Goal: Task Accomplishment & Management: Complete application form

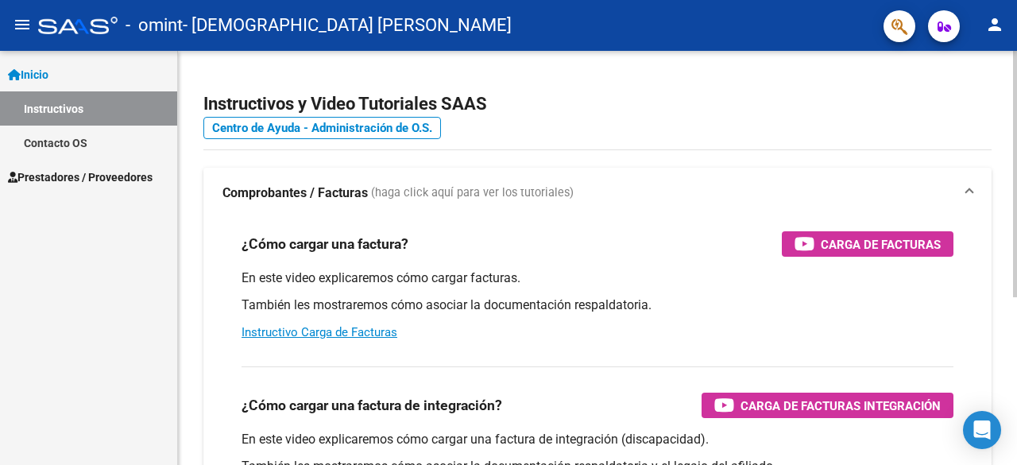
scroll to position [44, 0]
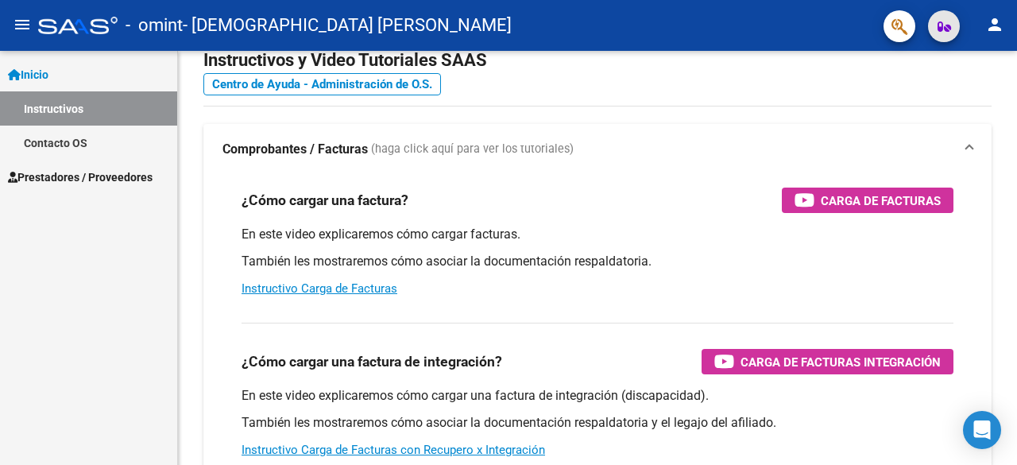
click at [945, 29] on icon "button" at bounding box center [945, 27] width 14 height 12
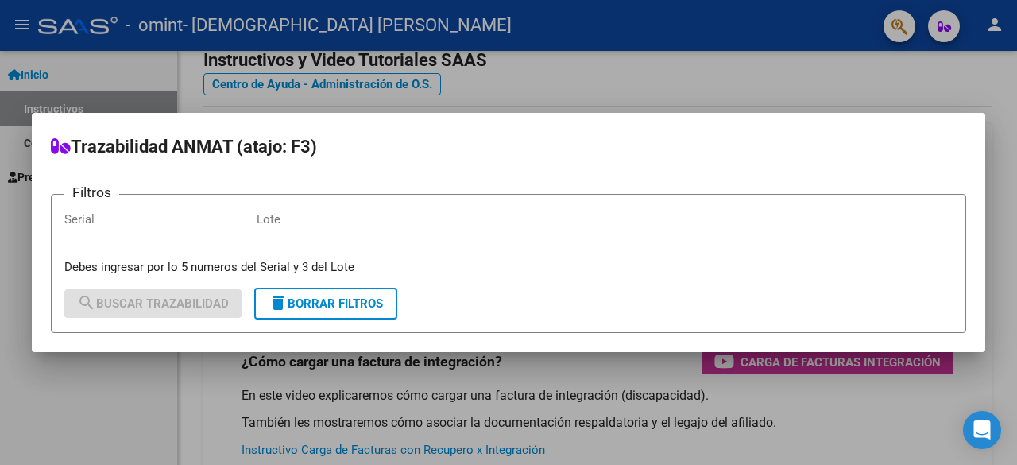
click at [730, 84] on div at bounding box center [508, 232] width 1017 height 465
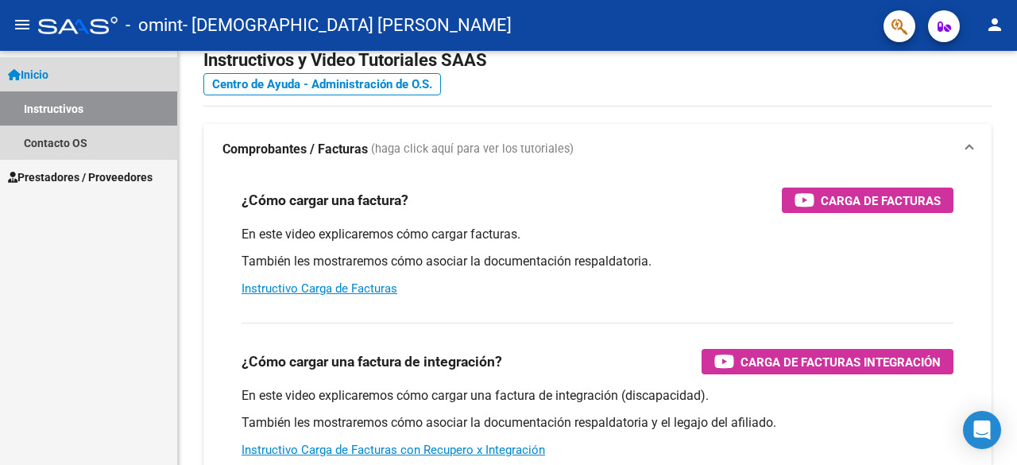
click at [29, 69] on span "Inicio" at bounding box center [28, 74] width 41 height 17
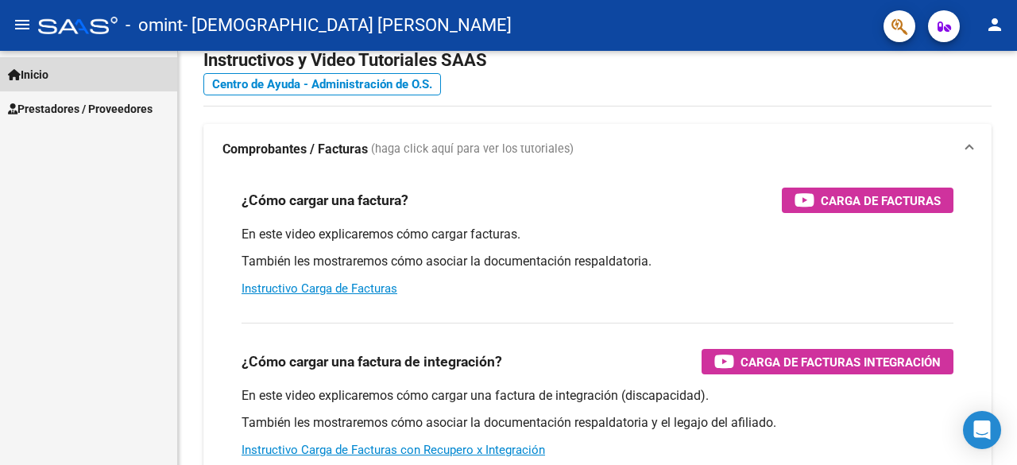
click at [29, 69] on span "Inicio" at bounding box center [28, 74] width 41 height 17
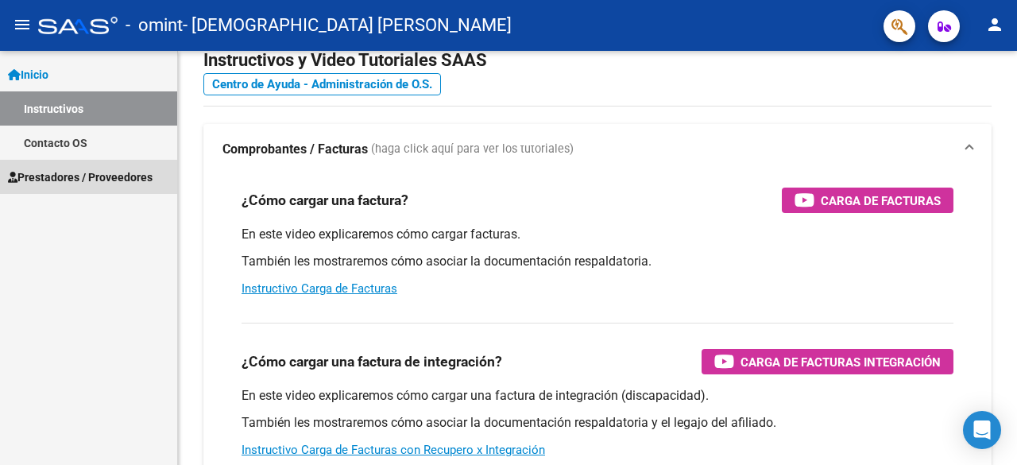
click at [55, 176] on span "Prestadores / Proveedores" at bounding box center [80, 176] width 145 height 17
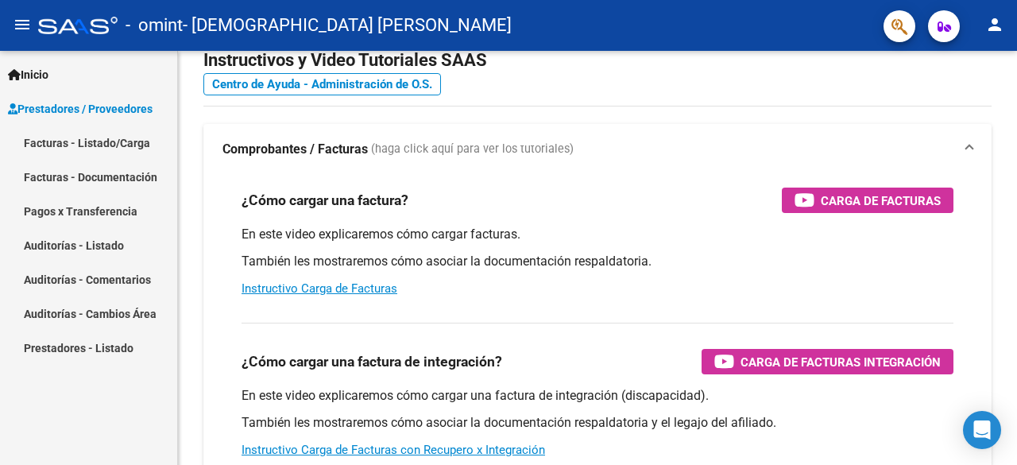
click at [126, 141] on link "Facturas - Listado/Carga" at bounding box center [88, 143] width 177 height 34
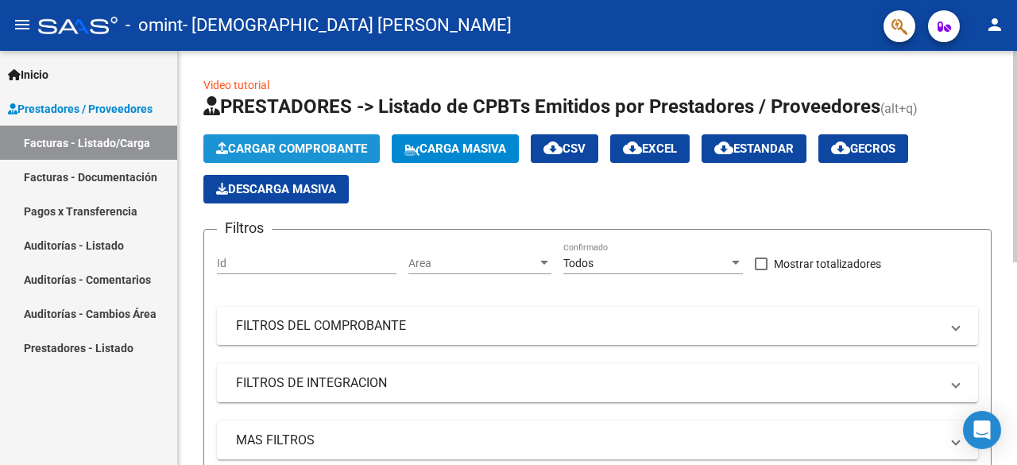
click at [307, 144] on span "Cargar Comprobante" at bounding box center [291, 148] width 151 height 14
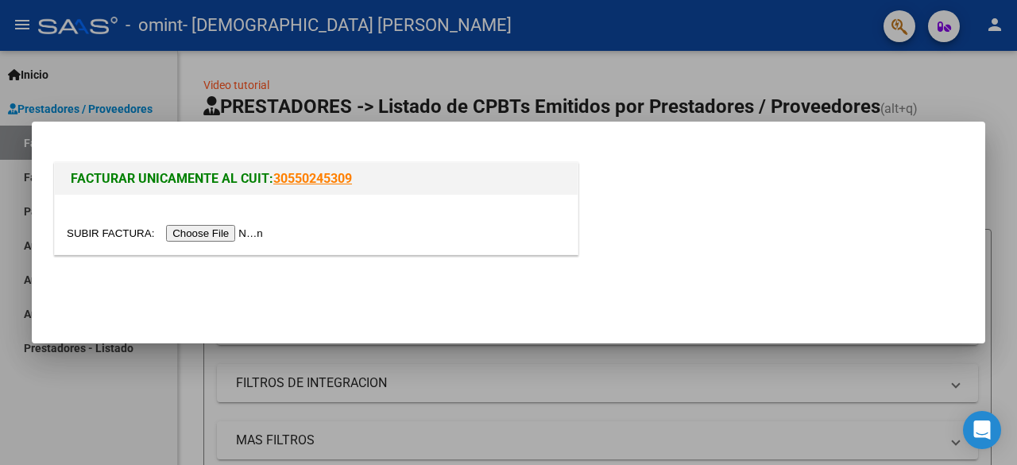
click at [204, 240] on input "file" at bounding box center [167, 233] width 201 height 17
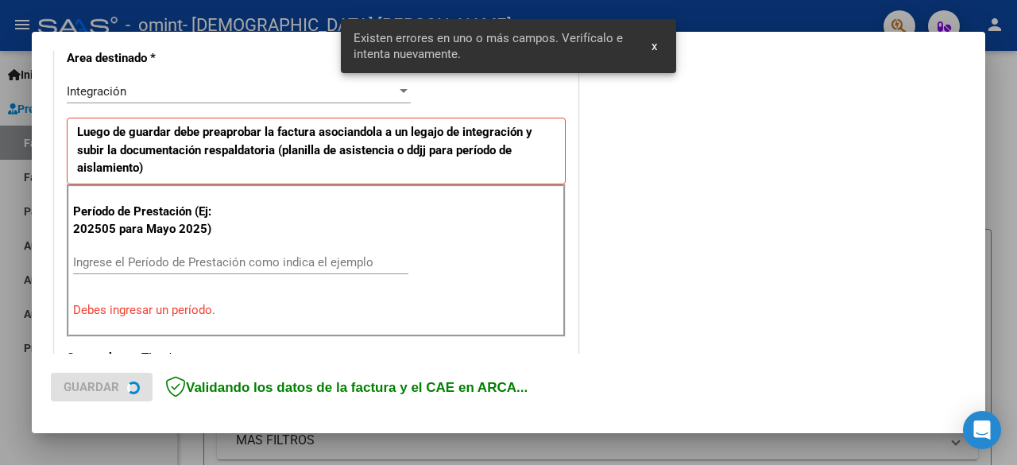
scroll to position [389, 0]
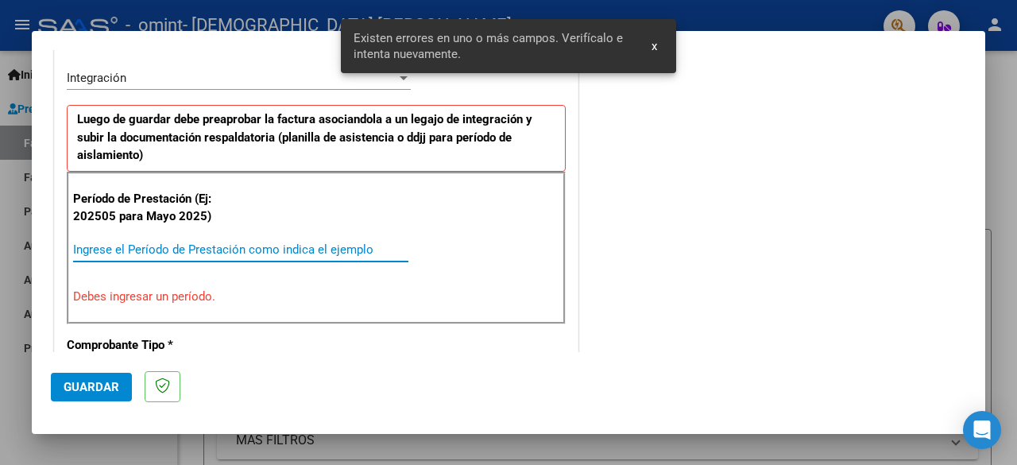
click at [195, 244] on input "Ingrese el Período de Prestación como indica el ejemplo" at bounding box center [240, 249] width 335 height 14
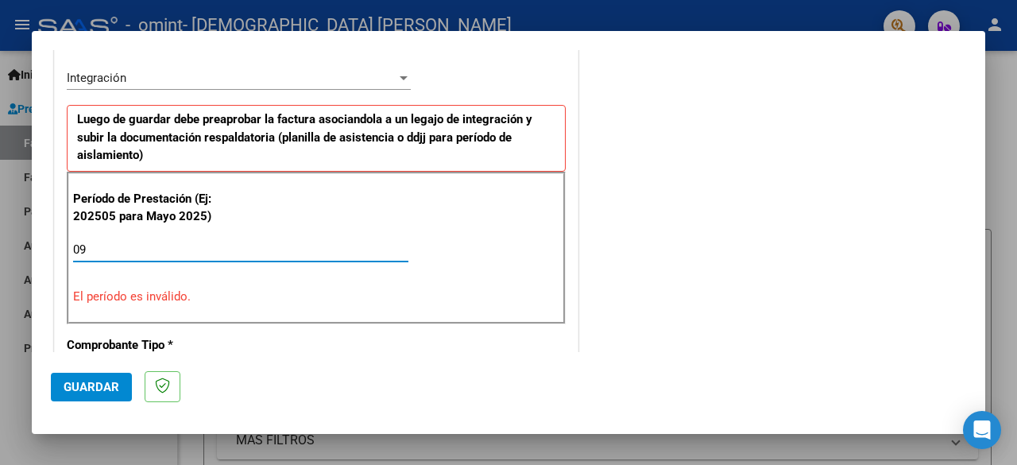
type input "0"
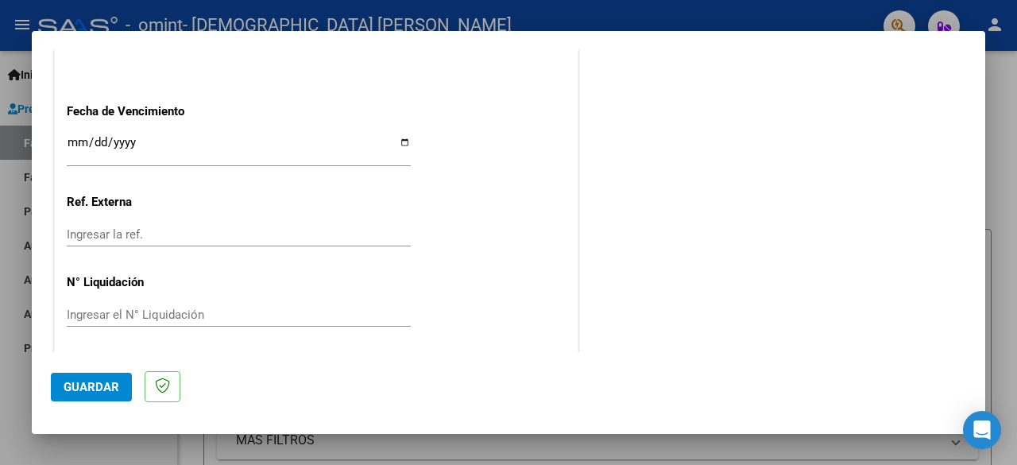
scroll to position [1128, 0]
type input "202509"
click at [103, 392] on span "Guardar" at bounding box center [92, 387] width 56 height 14
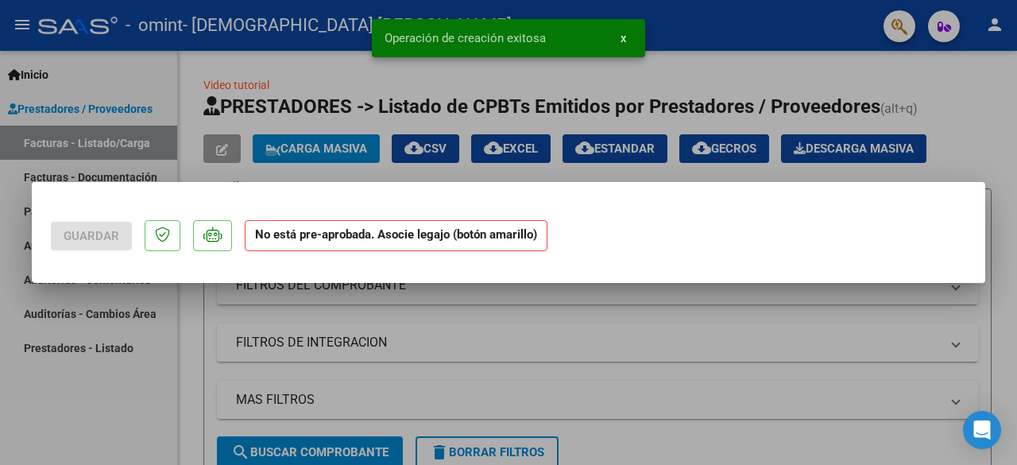
scroll to position [0, 0]
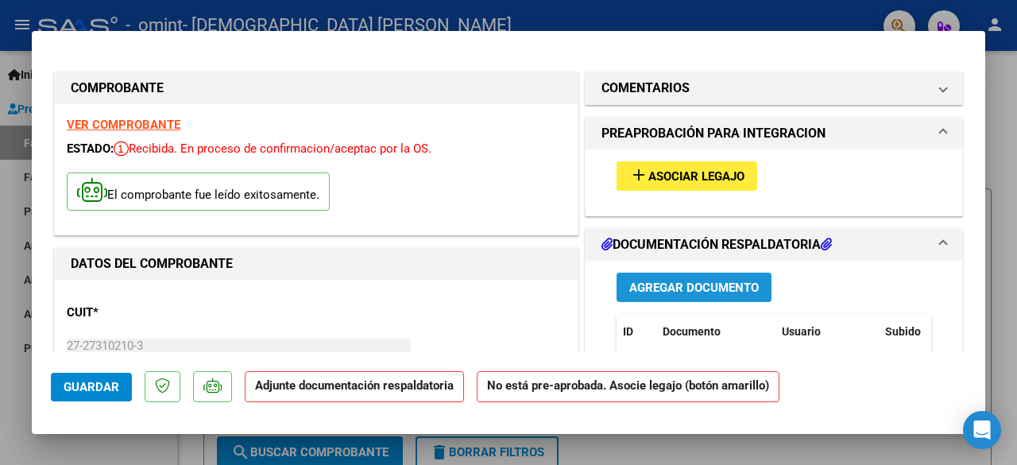
click at [726, 277] on button "Agregar Documento" at bounding box center [694, 287] width 155 height 29
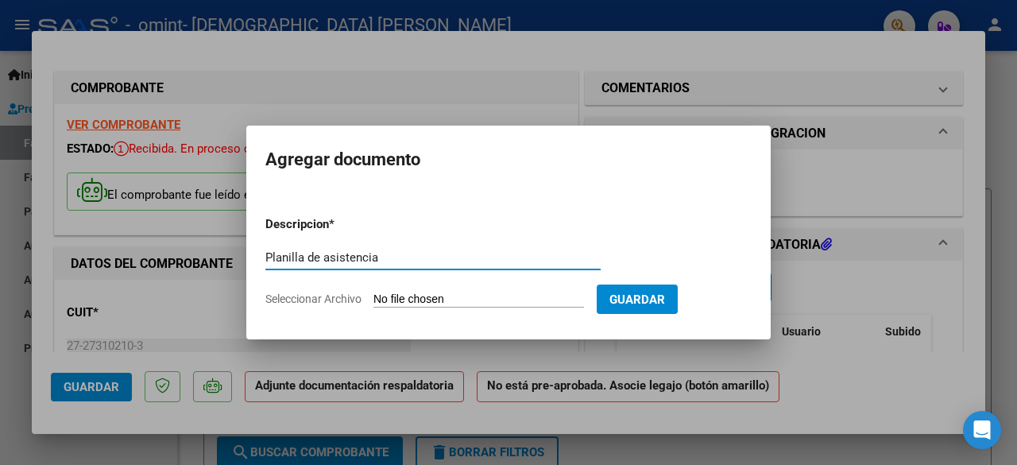
type input "Planilla de asistencia"
click at [481, 302] on input "Seleccionar Archivo" at bounding box center [478, 299] width 211 height 15
type input "C:\fakepath\Planilla de asistencia [PERSON_NAME][DATE].pdf"
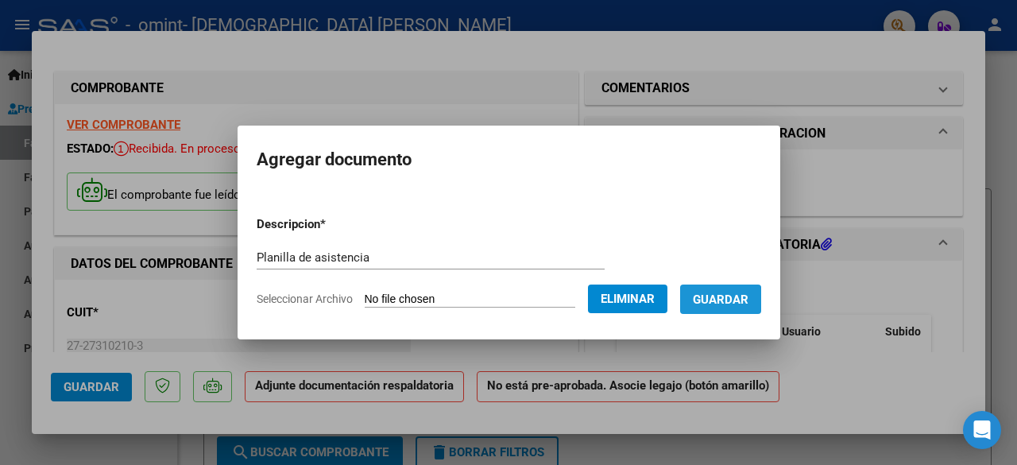
click at [729, 303] on span "Guardar" at bounding box center [721, 299] width 56 height 14
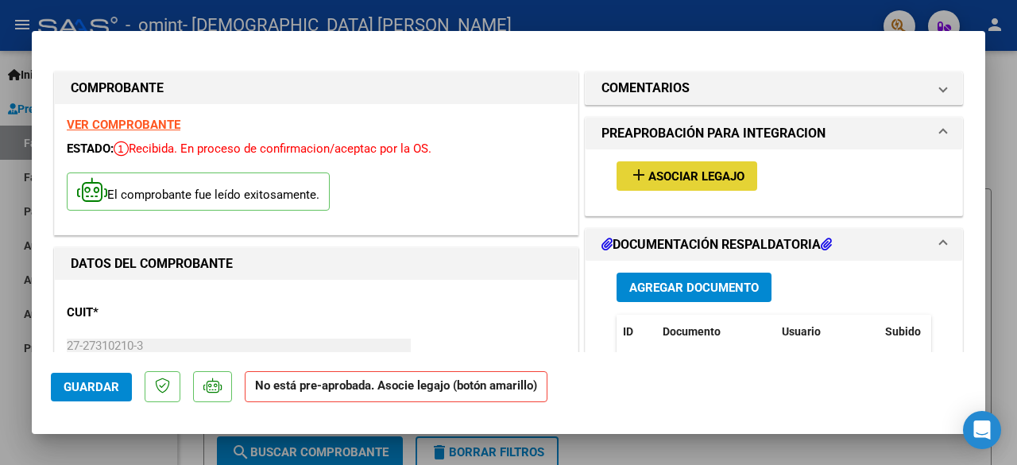
click at [697, 170] on span "Asociar Legajo" at bounding box center [696, 176] width 96 height 14
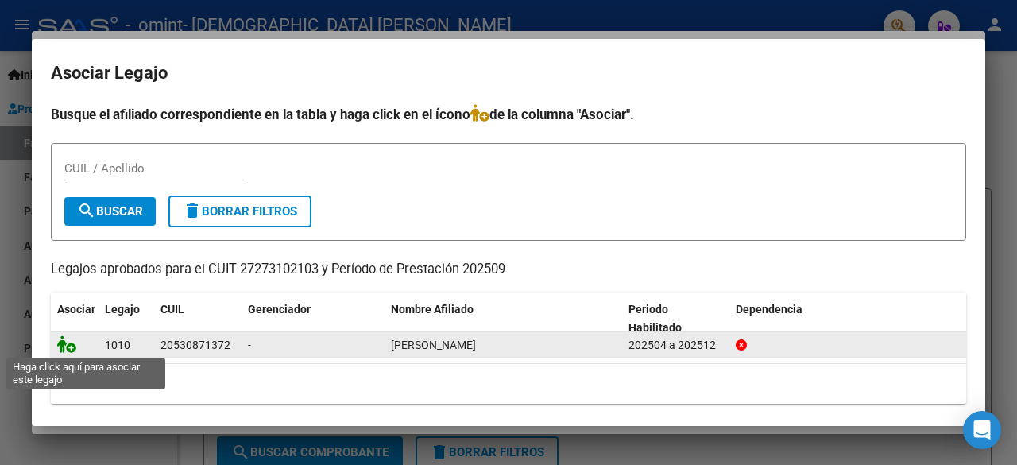
click at [69, 347] on icon at bounding box center [66, 343] width 19 height 17
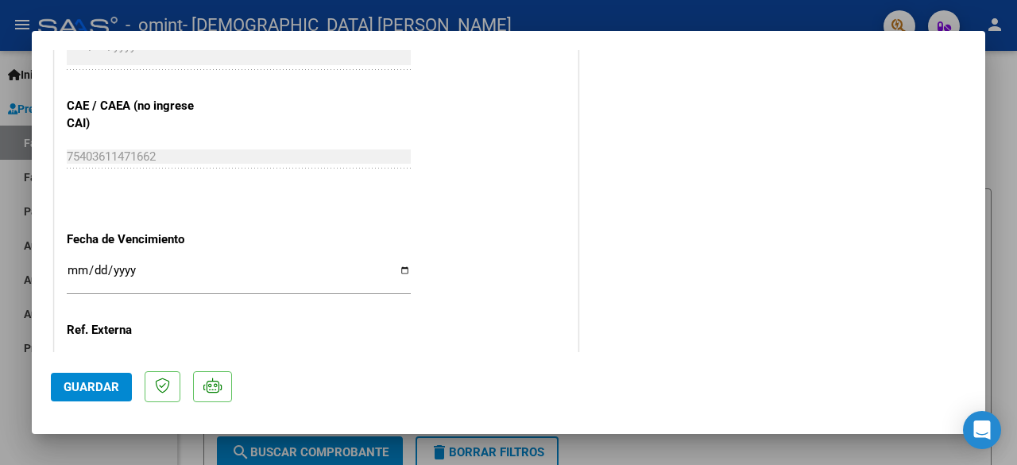
scroll to position [1005, 0]
click at [102, 392] on span "Guardar" at bounding box center [92, 387] width 56 height 14
